Goal: Navigation & Orientation: Find specific page/section

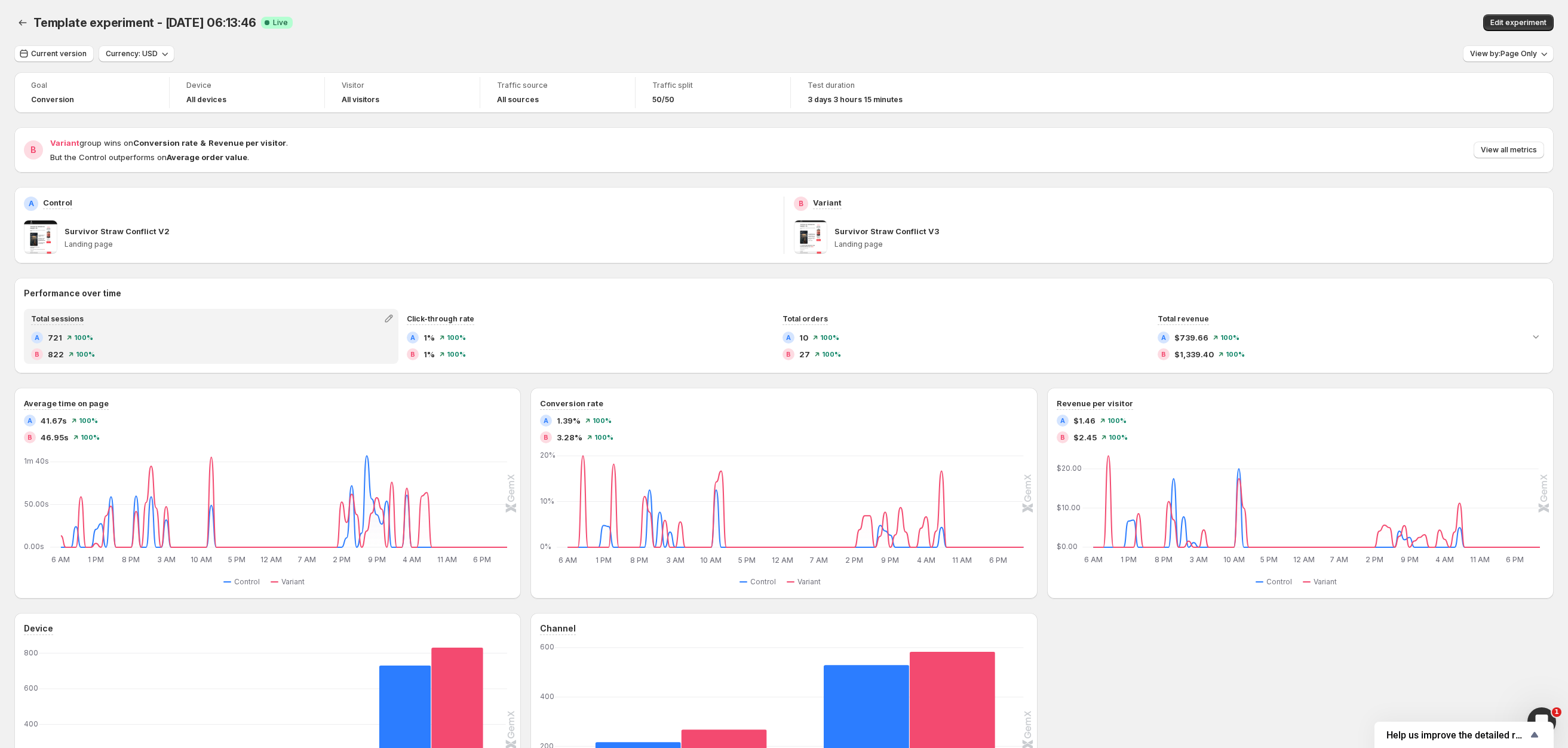
click at [133, 312] on div "Total sessions" at bounding box center [211, 319] width 372 height 16
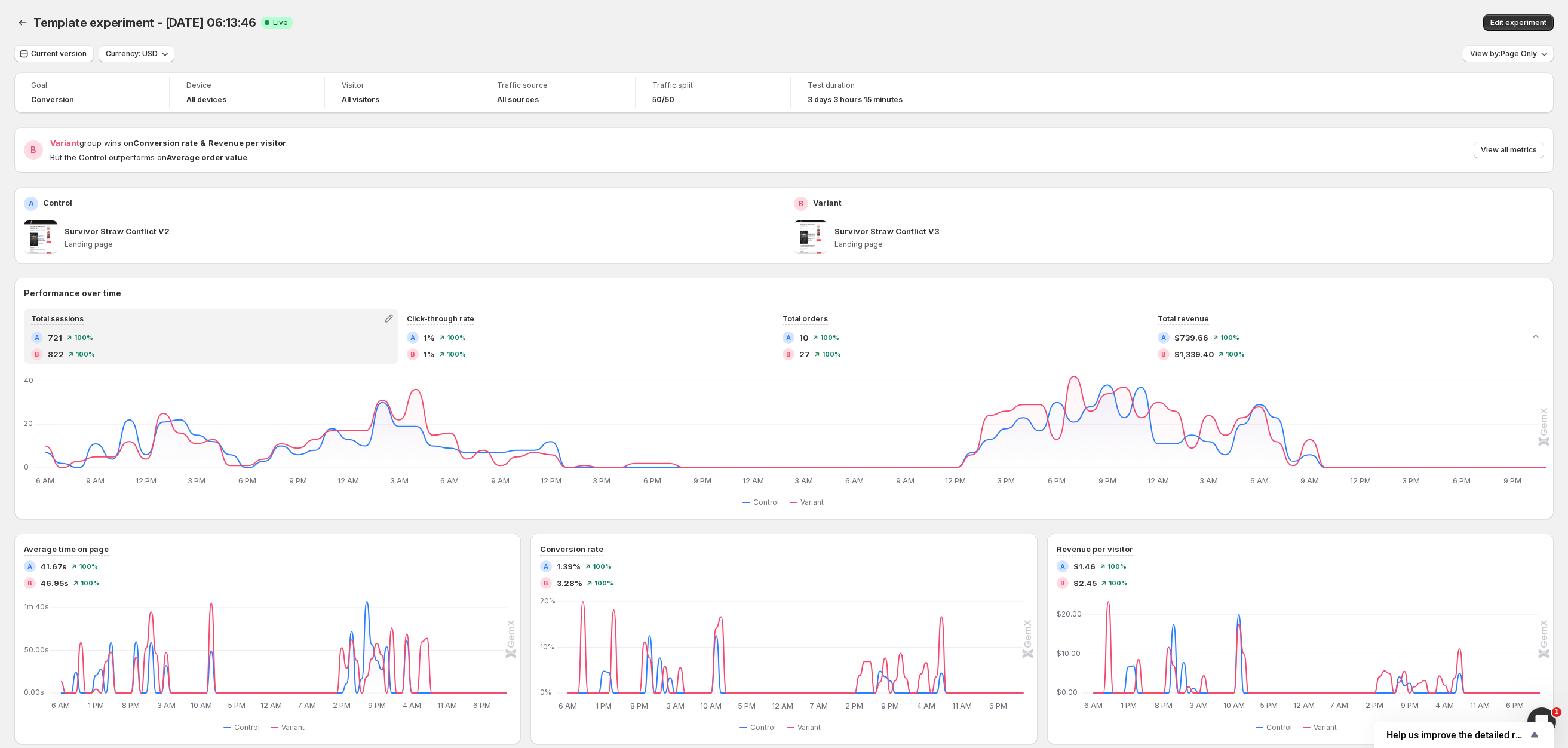
click at [303, 326] on div "Total sessions" at bounding box center [211, 319] width 372 height 16
click at [384, 317] on button "button" at bounding box center [389, 319] width 16 height 16
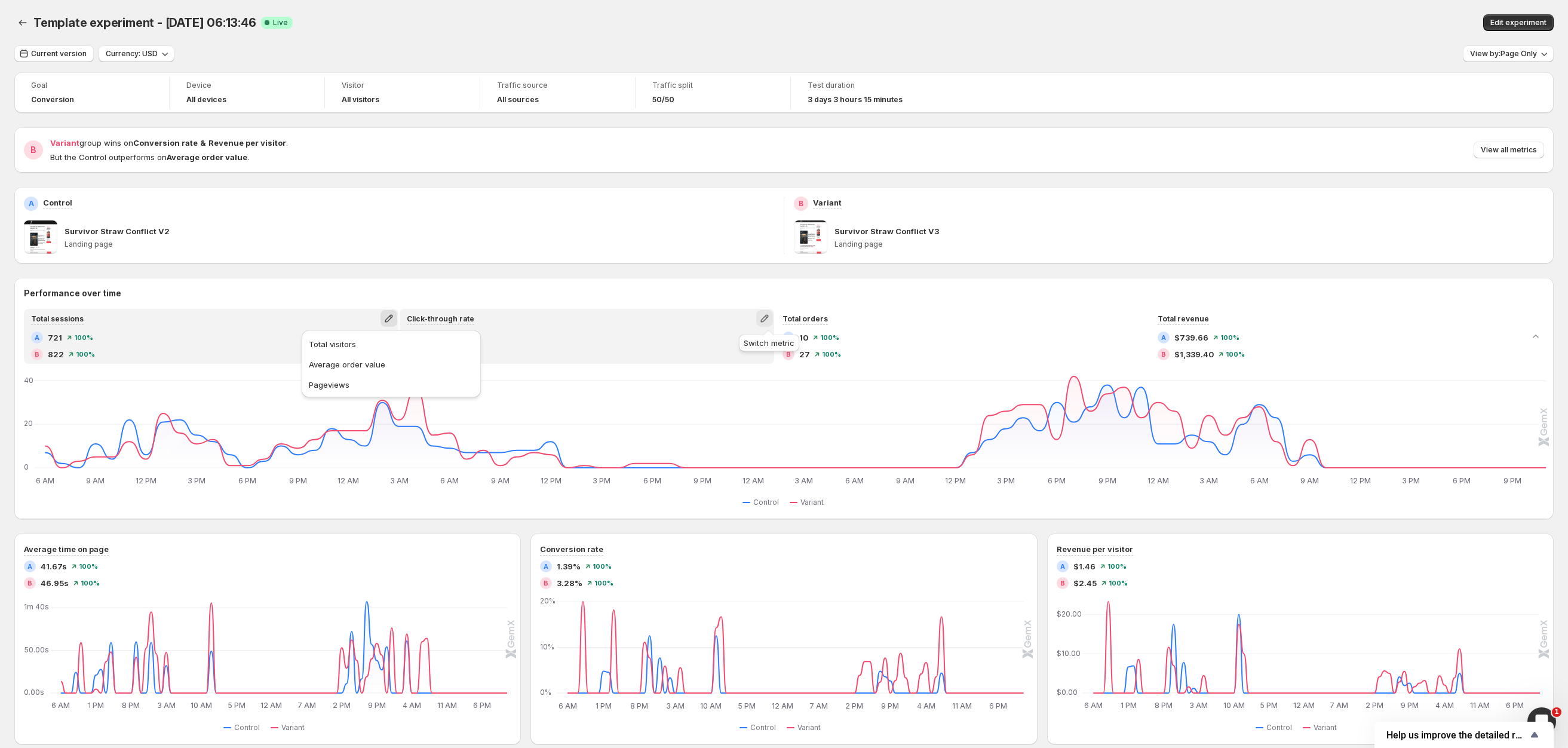
click at [765, 321] on icon "button" at bounding box center [764, 318] width 12 height 12
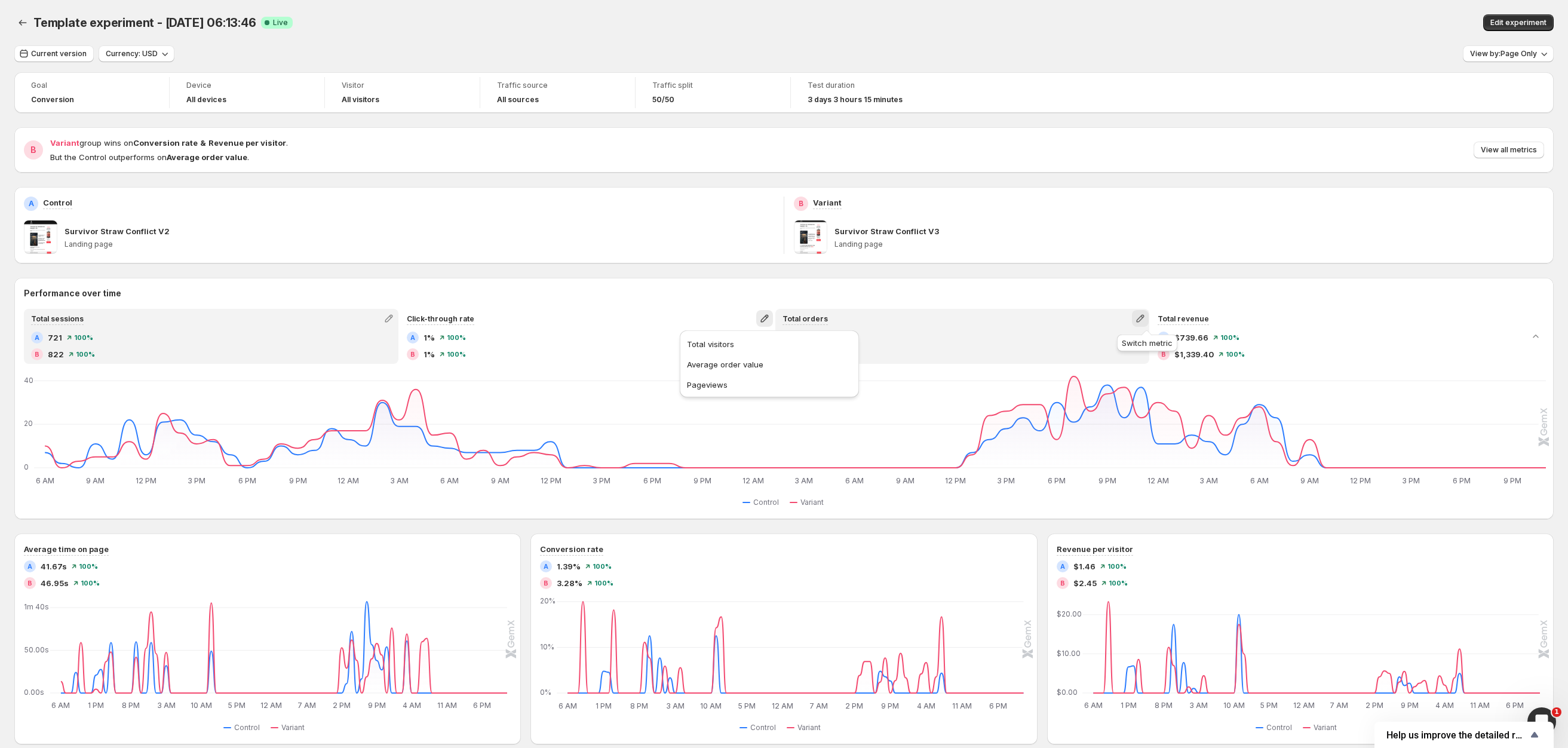
click at [1146, 323] on icon "button" at bounding box center [1140, 318] width 12 height 12
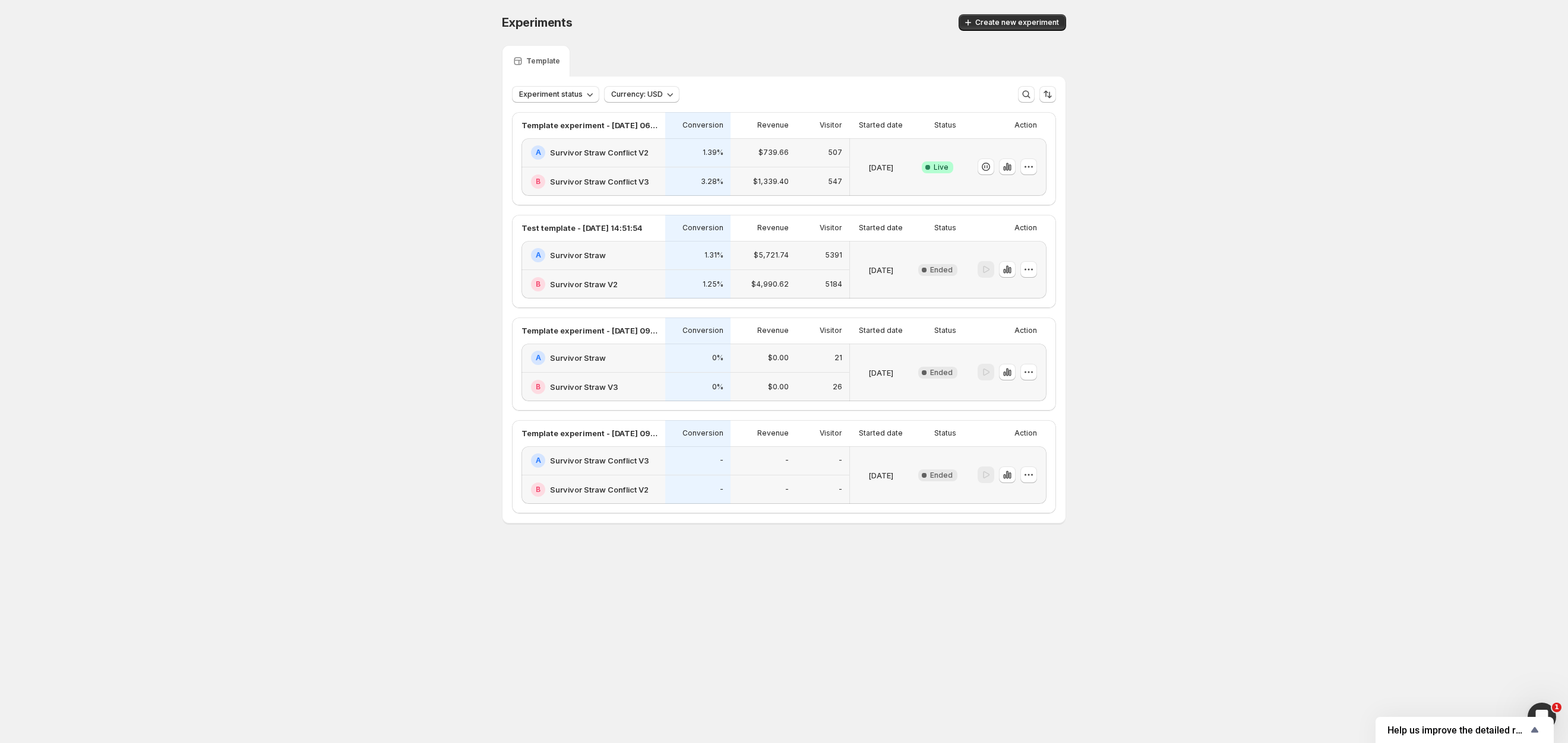
click at [1260, 336] on div "Experiments. This page is ready Experiments Create new experiment Template Expe…" at bounding box center [784, 293] width 1568 height 587
